Goal: Find specific page/section: Find specific page/section

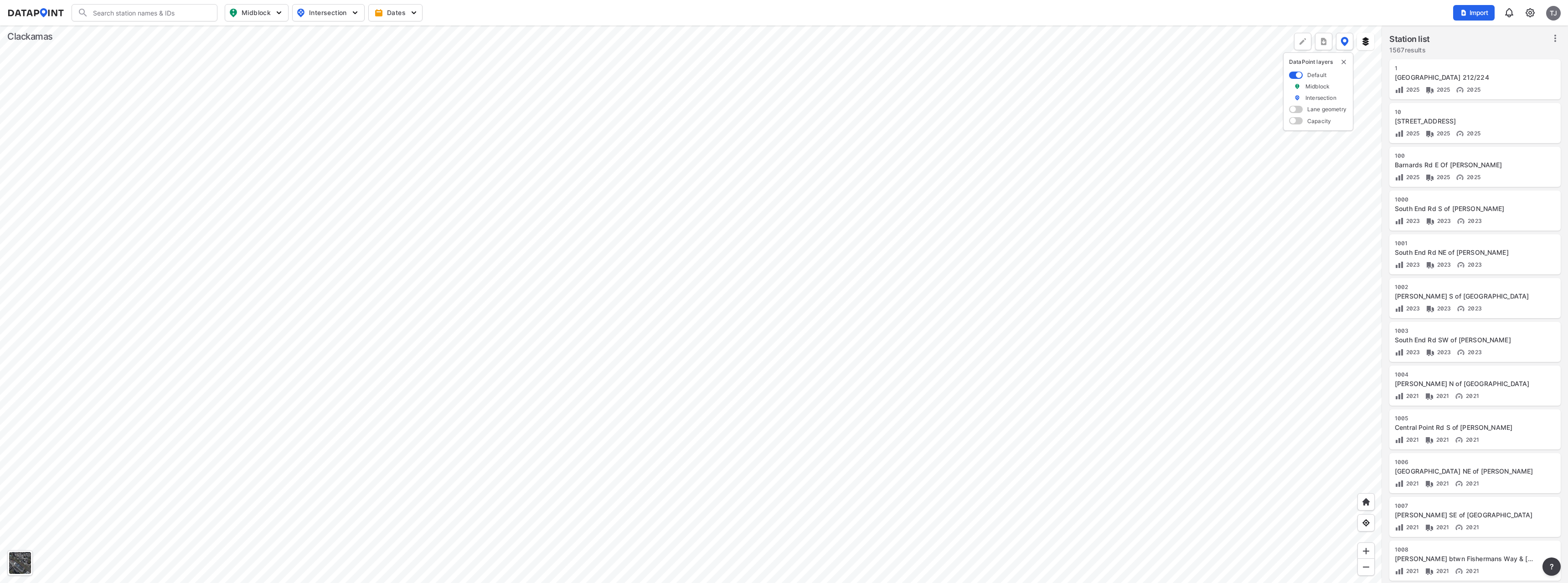
click at [141, 13] on input "Search" at bounding box center [150, 13] width 123 height 15
click at [149, 26] on li "(476) Petes Mou ntain Rd S Of [PERSON_NAME]" at bounding box center [145, 36] width 146 height 26
type input "(476) Petes Mountain Rd S Of [PERSON_NAME]"
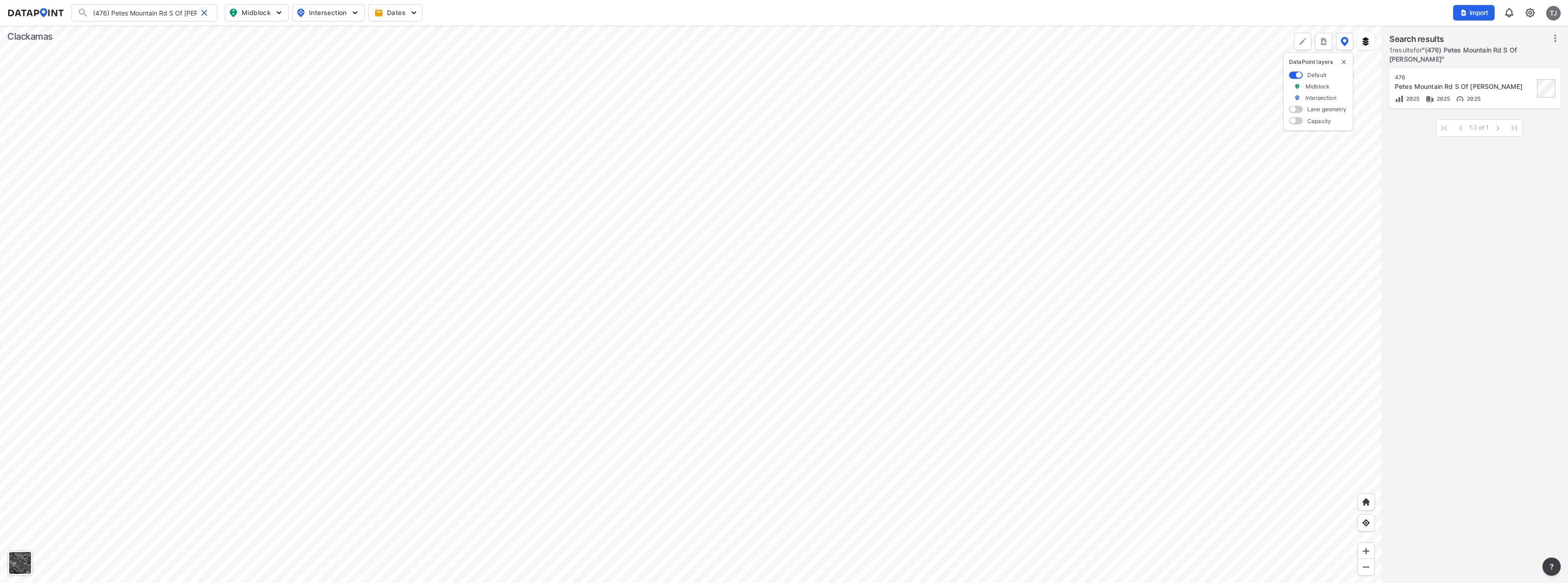
click at [680, 179] on div at bounding box center [691, 304] width 1382 height 557
click at [522, 96] on div at bounding box center [691, 304] width 1382 height 557
click at [204, 12] on span at bounding box center [204, 13] width 7 height 7
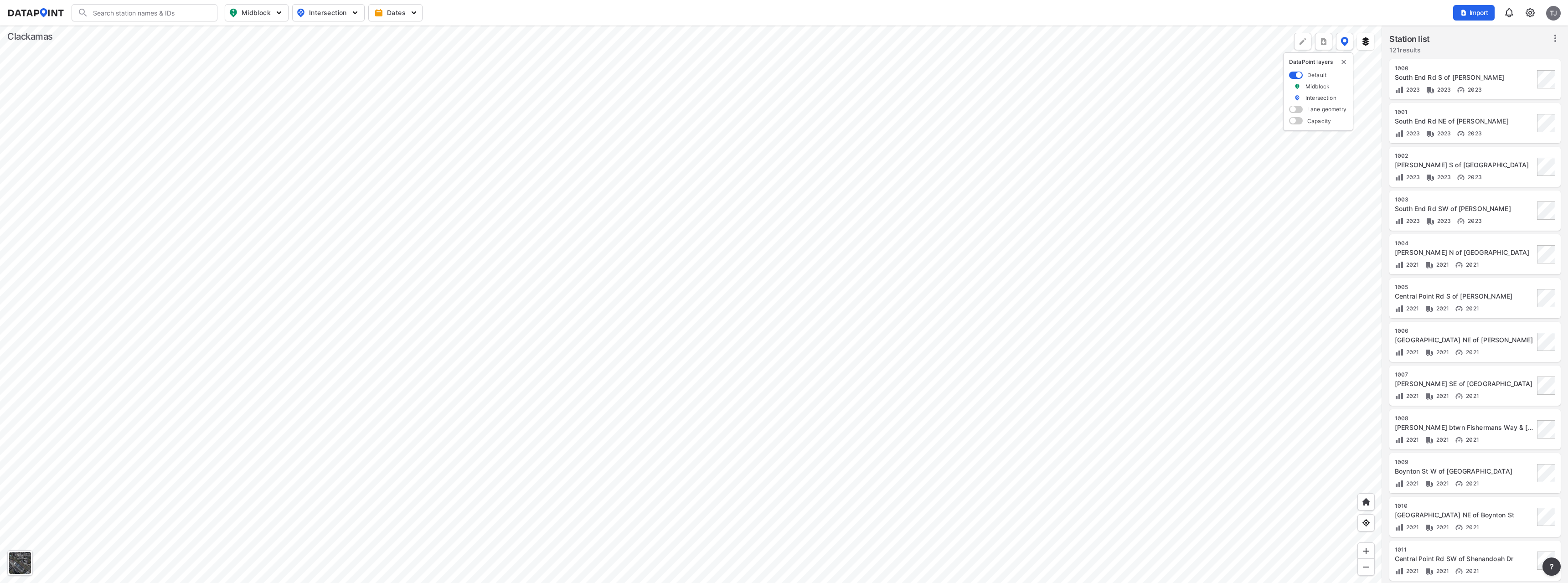
click at [512, 69] on div at bounding box center [691, 304] width 1382 height 557
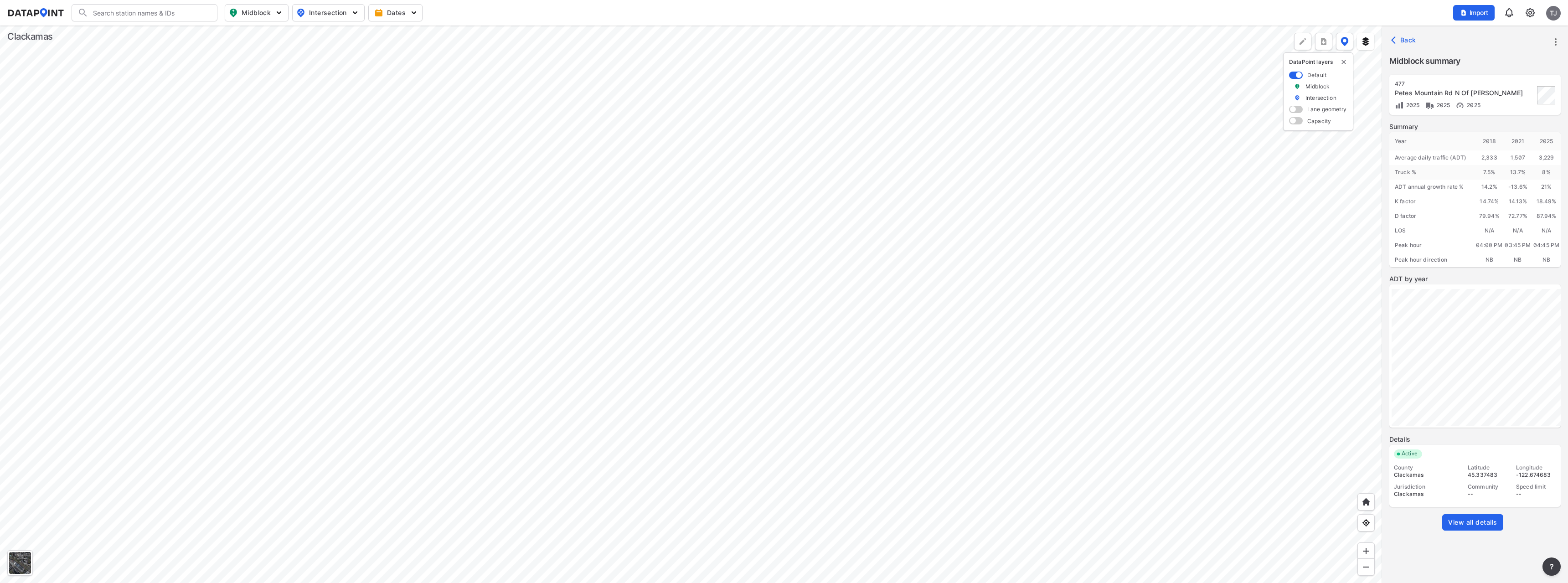
click at [469, 145] on div at bounding box center [691, 304] width 1382 height 557
click at [509, 72] on div at bounding box center [691, 304] width 1382 height 557
click at [471, 147] on div at bounding box center [691, 304] width 1382 height 557
click at [512, 71] on div at bounding box center [691, 304] width 1382 height 557
click at [469, 150] on div at bounding box center [691, 304] width 1382 height 557
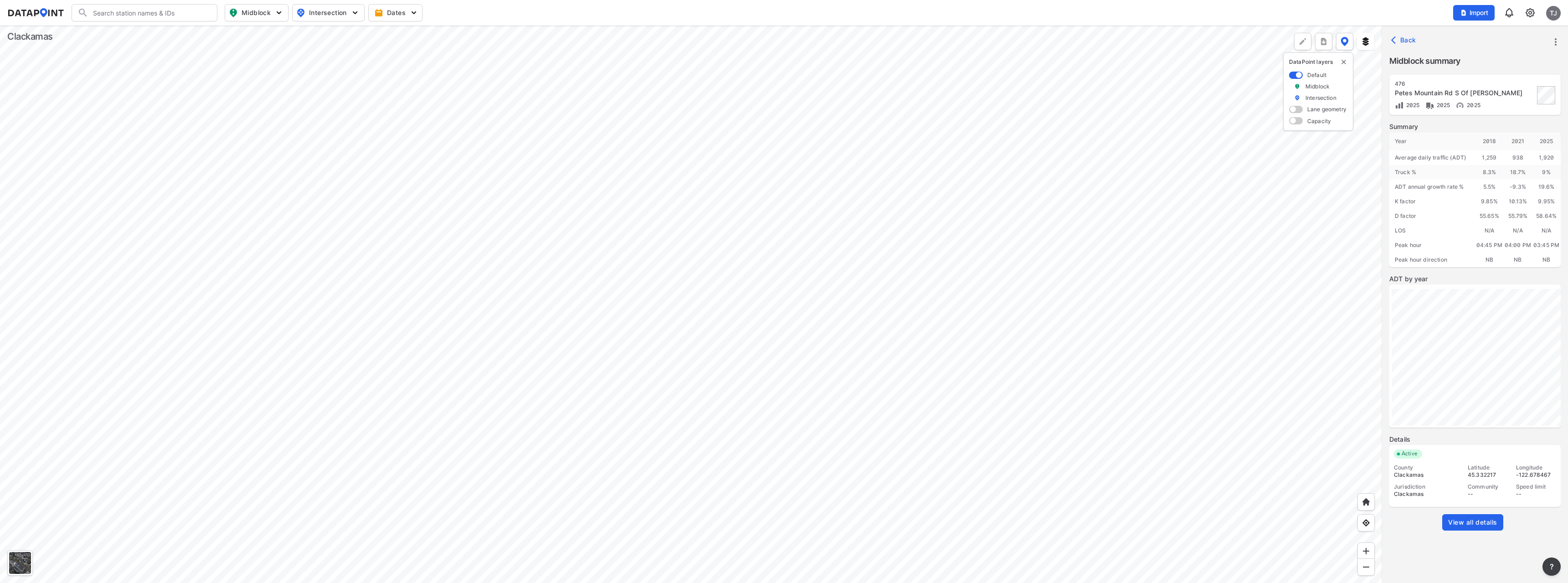
click at [511, 71] on div at bounding box center [691, 304] width 1382 height 557
